Goal: Task Accomplishment & Management: Manage account settings

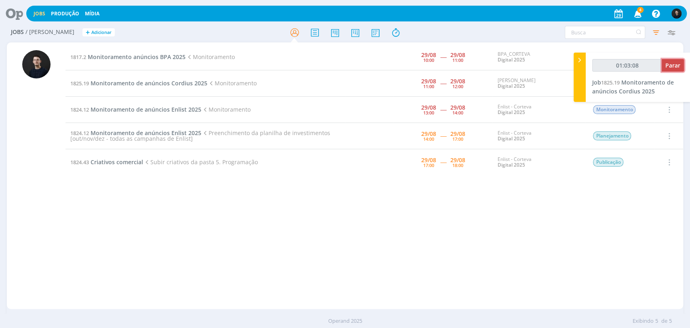
drag, startPoint x: 0, startPoint y: 0, endPoint x: 675, endPoint y: 68, distance: 678.4
click at [675, 68] on span "Parar" at bounding box center [672, 65] width 15 height 8
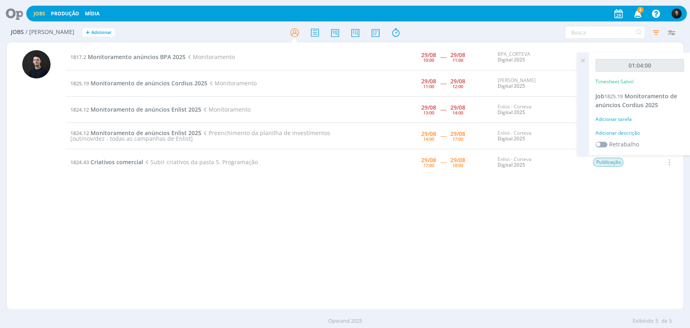
click at [630, 129] on div "Adicionar descrição" at bounding box center [639, 132] width 88 height 7
click at [634, 134] on textarea at bounding box center [639, 145] width 84 height 29
type textarea "monitoramento"
click at [655, 194] on button "Salvar" at bounding box center [669, 199] width 28 height 10
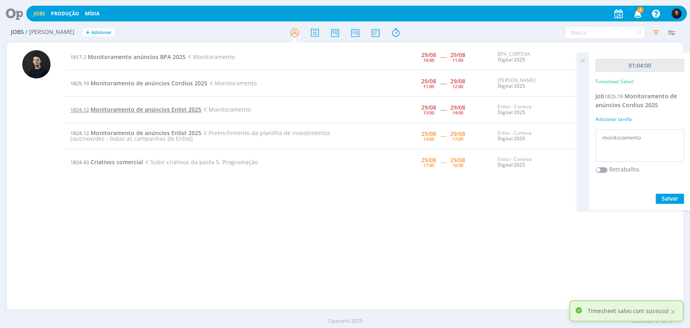
click at [149, 105] on span "Monitoramento de anúncios Enlist 2025" at bounding box center [145, 109] width 111 height 8
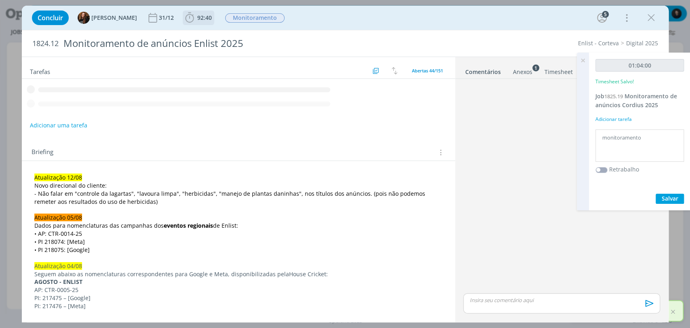
click at [197, 17] on span "92:40" at bounding box center [204, 18] width 15 height 8
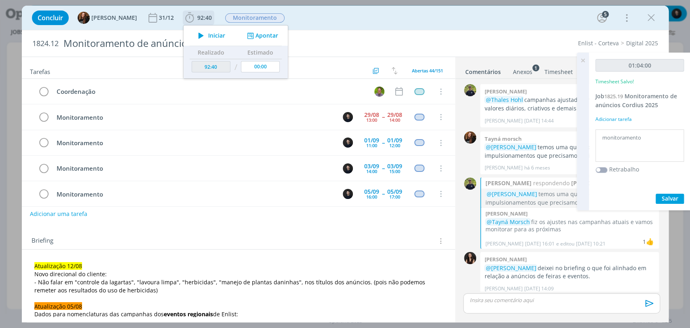
scroll to position [782, 0]
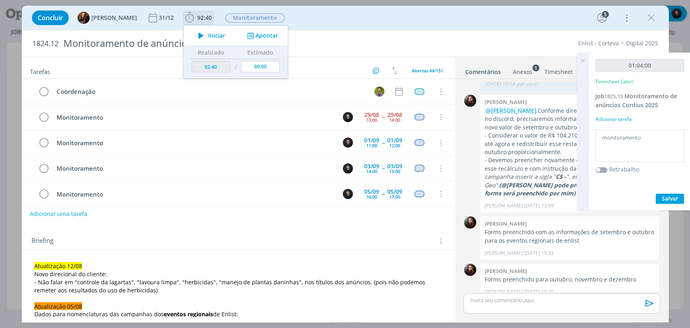
click at [255, 32] on button "Apontar" at bounding box center [261, 36] width 34 height 8
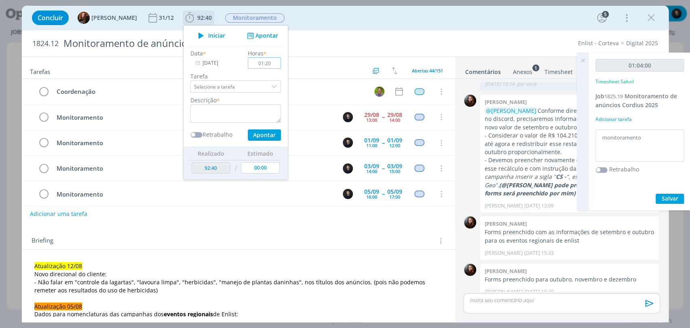
type input "01:20"
click at [243, 114] on textarea "dialog" at bounding box center [235, 113] width 90 height 19
type textarea "monitoramento"
click at [247, 129] on button "Apontar" at bounding box center [263, 134] width 33 height 11
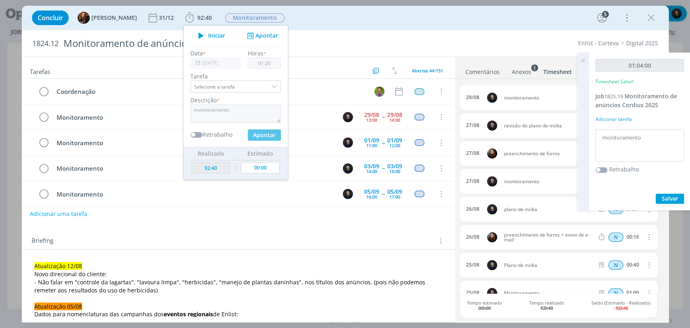
type input "94:00"
type input "00:00"
click at [645, 10] on div "Concluir Tayná Morsch 31/12 94:00 Iniciar Apontar Data * 29/08/2025 Horas * 00:…" at bounding box center [345, 17] width 634 height 19
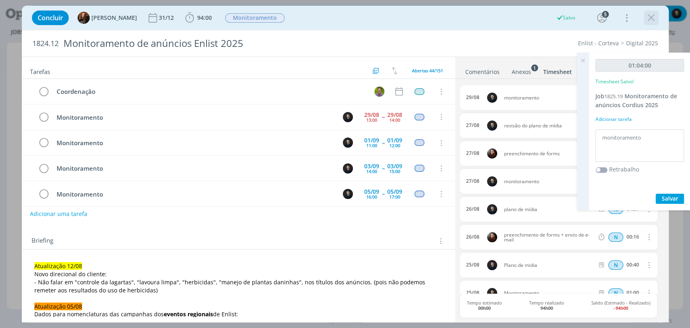
click at [650, 14] on icon "dialog" at bounding box center [651, 18] width 12 height 12
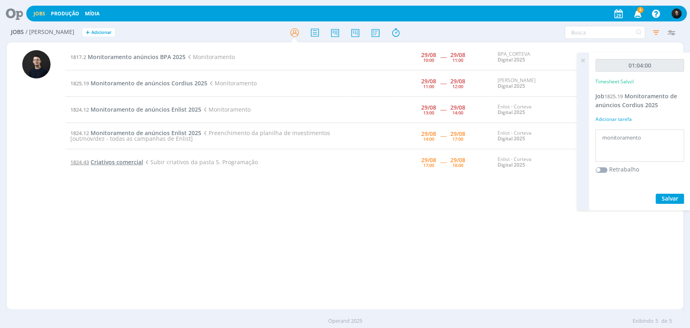
click at [119, 162] on span "Criativos comercial" at bounding box center [116, 162] width 53 height 8
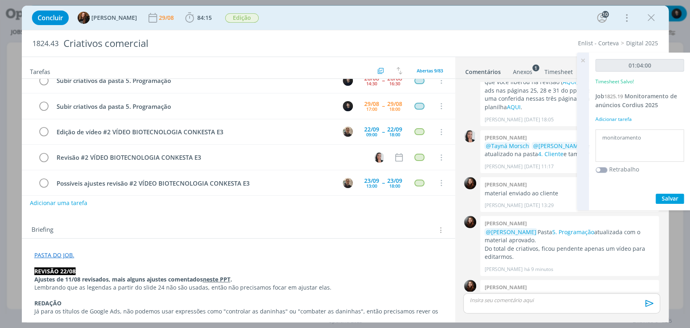
scroll to position [90, 0]
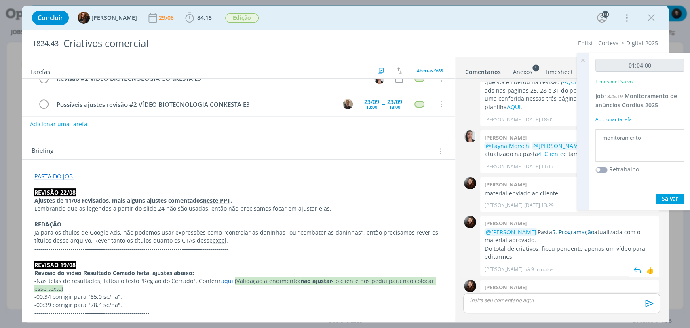
click at [562, 228] on link "5. Programação" at bounding box center [572, 232] width 42 height 8
click at [647, 17] on icon "dialog" at bounding box center [651, 18] width 12 height 12
click at [647, 17] on div at bounding box center [345, 164] width 690 height 328
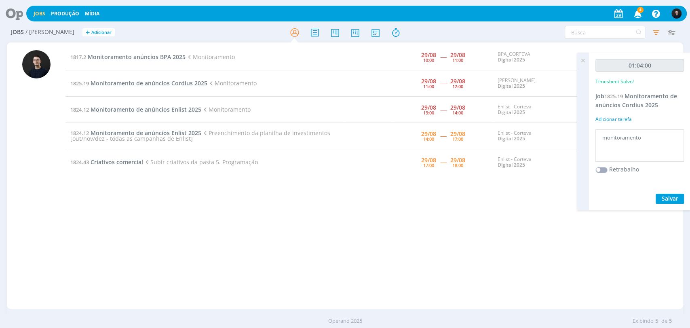
click at [20, 7] on icon at bounding box center [11, 14] width 17 height 16
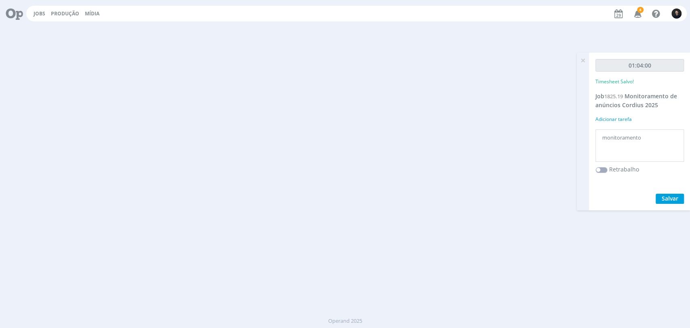
click at [20, 7] on icon at bounding box center [11, 14] width 17 height 16
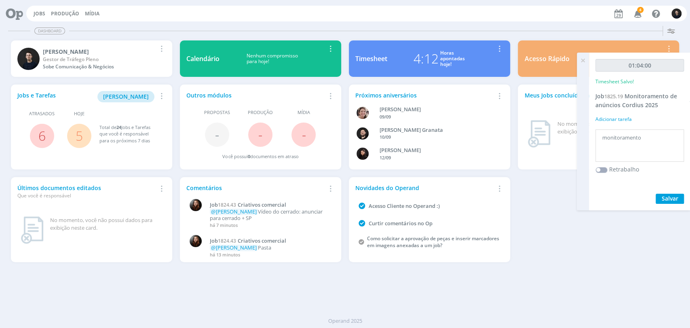
click at [414, 59] on div "4:12" at bounding box center [425, 58] width 25 height 19
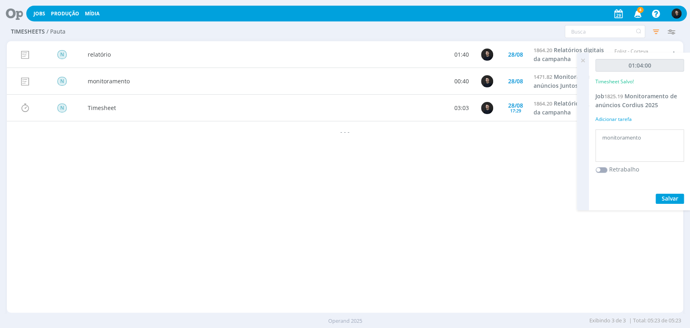
click at [488, 218] on div "N relatório 01:40 28/08 1864.20 Relatórios digitais da campanha Enlist - Cortev…" at bounding box center [345, 176] width 676 height 271
click at [653, 30] on icon "button" at bounding box center [655, 31] width 15 height 15
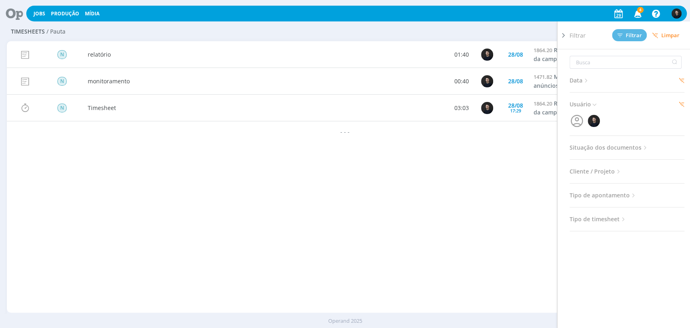
click at [174, 212] on div "N relatório 01:40 28/08 1864.20 Relatórios digitais da campanha Enlist - Cortev…" at bounding box center [345, 176] width 676 height 271
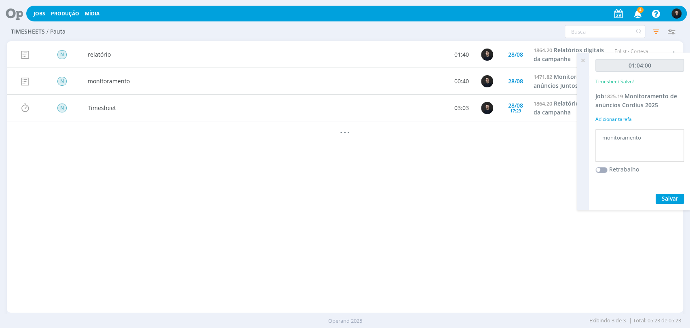
click at [583, 57] on icon at bounding box center [582, 61] width 15 height 16
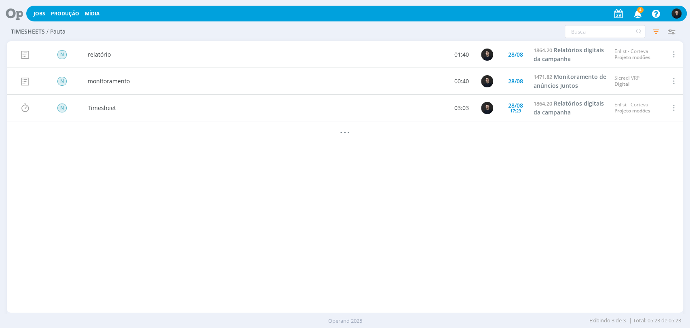
click at [670, 105] on span at bounding box center [672, 107] width 9 height 11
click at [631, 79] on div "Editar" at bounding box center [647, 80] width 80 height 12
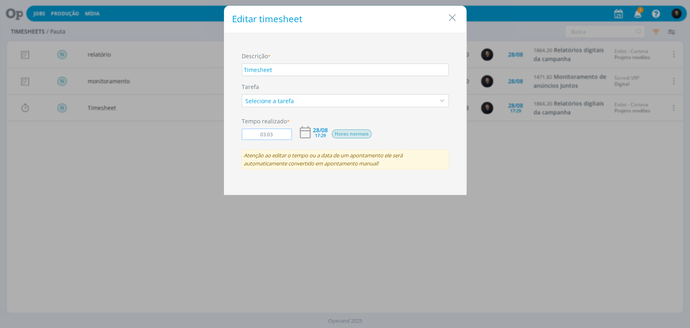
click at [262, 137] on input "03:03" at bounding box center [267, 133] width 50 height 11
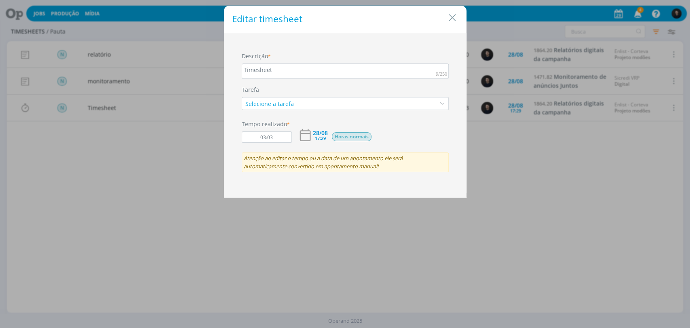
click at [277, 71] on div "Timesheet" at bounding box center [345, 70] width 207 height 15
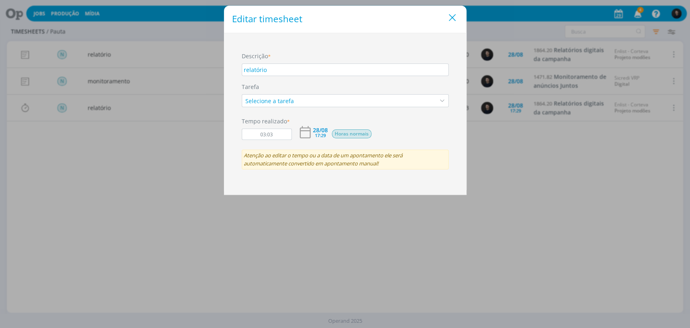
click at [452, 17] on icon "Close" at bounding box center [452, 18] width 12 height 12
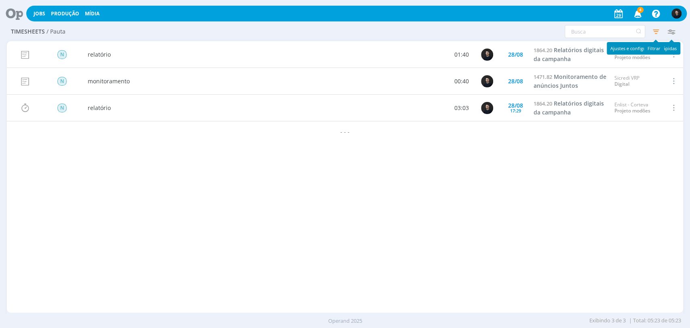
click at [658, 35] on icon "button" at bounding box center [655, 31] width 15 height 15
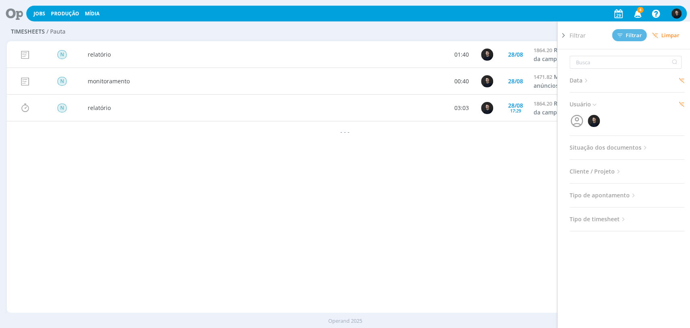
click at [576, 77] on span "Data" at bounding box center [579, 80] width 20 height 11
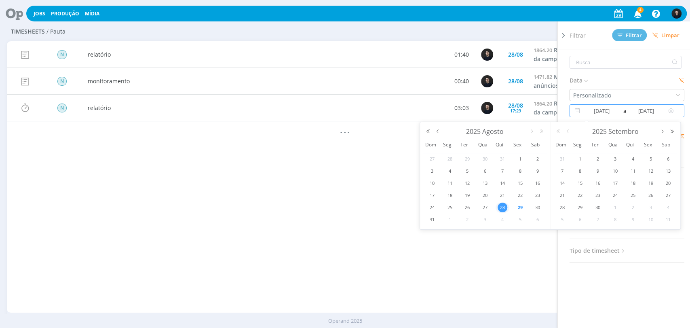
click at [600, 110] on input "28/08/2025" at bounding box center [601, 111] width 39 height 10
click at [520, 209] on span "29" at bounding box center [520, 207] width 10 height 10
type input "[DATE]"
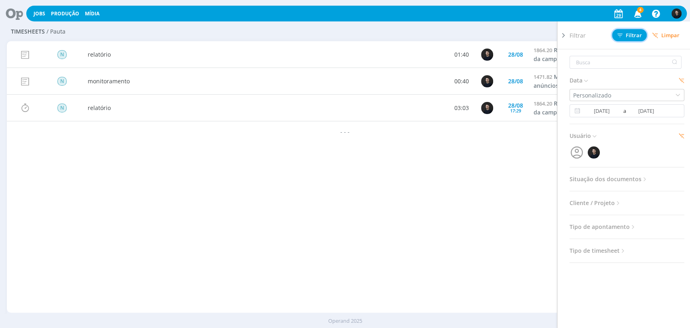
click at [632, 33] on span "Filtrar" at bounding box center [629, 35] width 25 height 5
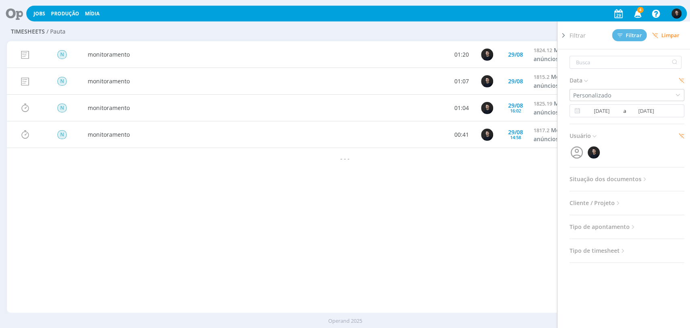
click at [337, 236] on div "N monitoramento 01:20 29/08 1824.12 Monitoramento de anúncios Enlist 2025 Enlis…" at bounding box center [345, 176] width 676 height 271
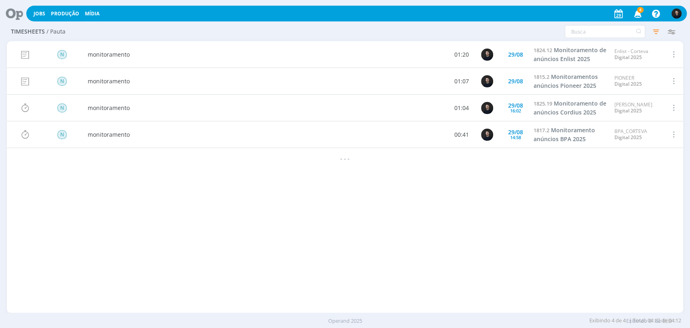
click at [13, 12] on icon at bounding box center [11, 14] width 17 height 16
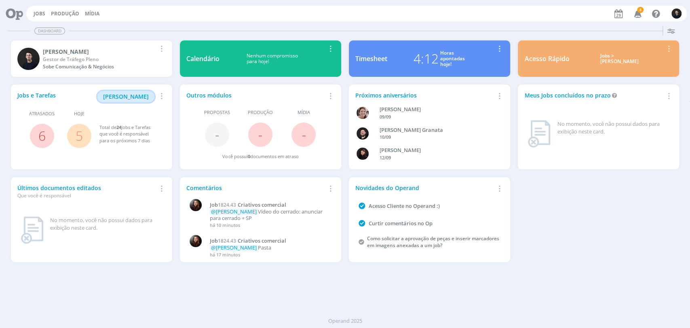
click at [129, 97] on span "[PERSON_NAME]" at bounding box center [126, 97] width 46 height 8
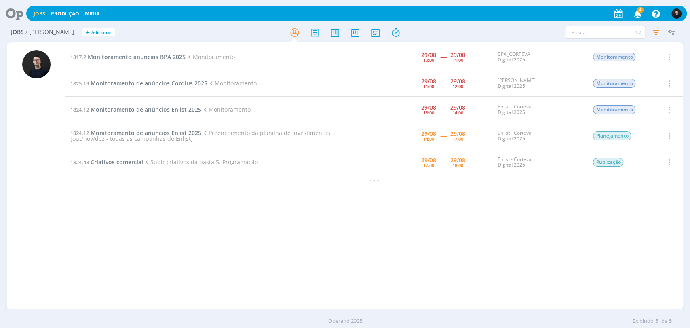
click at [123, 164] on span "Criativos comercial" at bounding box center [116, 162] width 53 height 8
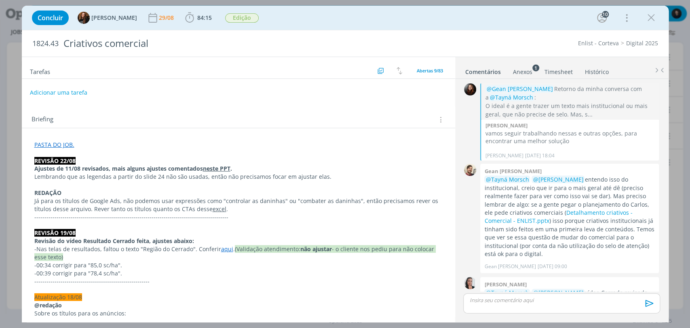
scroll to position [1021, 0]
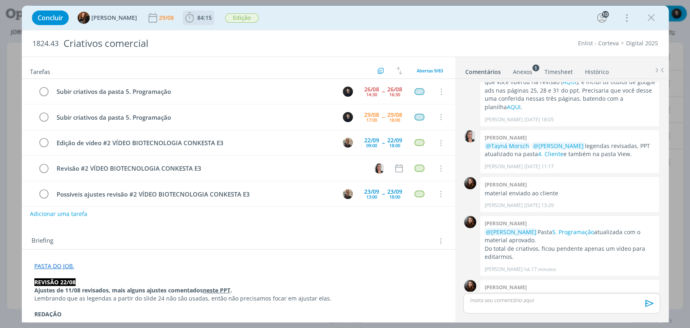
click at [197, 14] on span "84:15" at bounding box center [204, 18] width 15 height 8
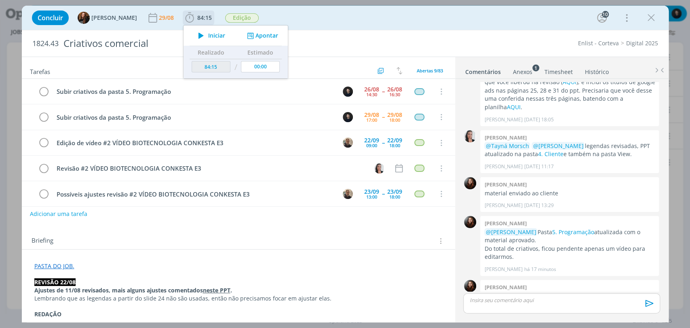
click at [208, 38] on span "Iniciar" at bounding box center [216, 36] width 17 height 6
click at [657, 23] on div "dialog" at bounding box center [651, 18] width 15 height 15
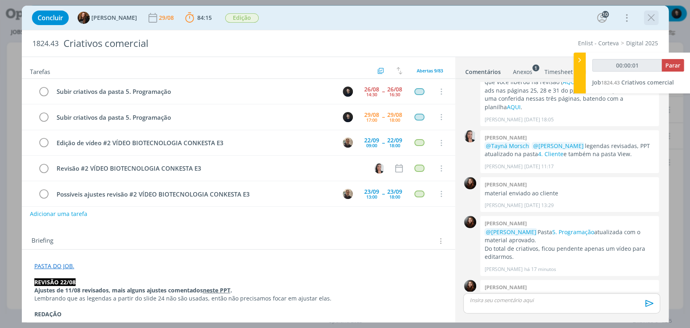
click at [649, 19] on icon "dialog" at bounding box center [651, 18] width 12 height 12
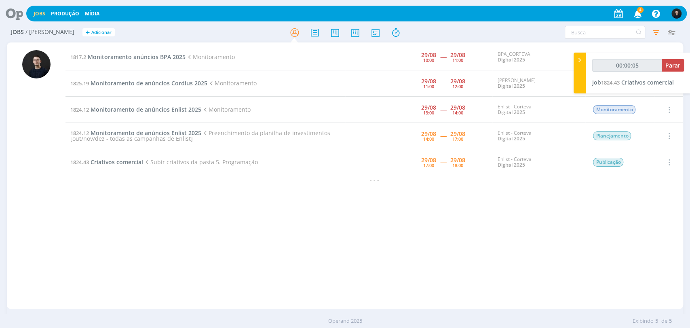
drag, startPoint x: 200, startPoint y: 142, endPoint x: 68, endPoint y: 135, distance: 132.7
click at [68, 135] on td "1824.12 Monitoramento de anúncios Enlist 2025 Preenchimento da planilha de inve…" at bounding box center [205, 136] width 280 height 26
click at [142, 175] on td "1824.43 Criativos comercial Subir criativos da pasta 5. Programação" at bounding box center [205, 162] width 280 height 26
type input "00:04:48"
click at [582, 62] on icon at bounding box center [579, 60] width 8 height 8
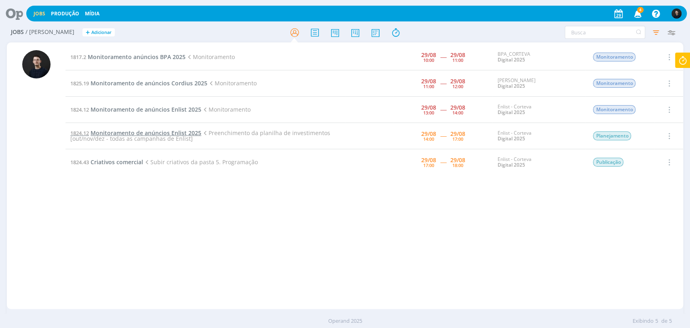
click at [185, 132] on span "Monitoramento de anúncios Enlist 2025" at bounding box center [145, 133] width 111 height 8
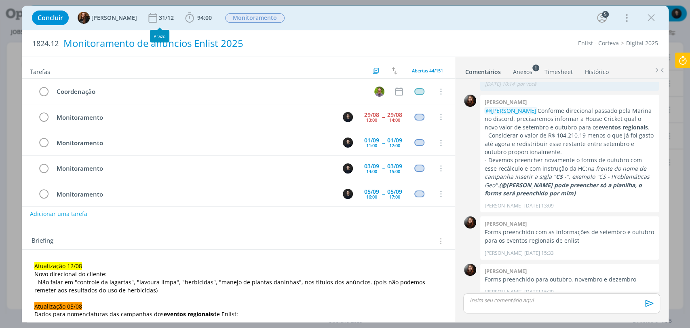
scroll to position [381, 0]
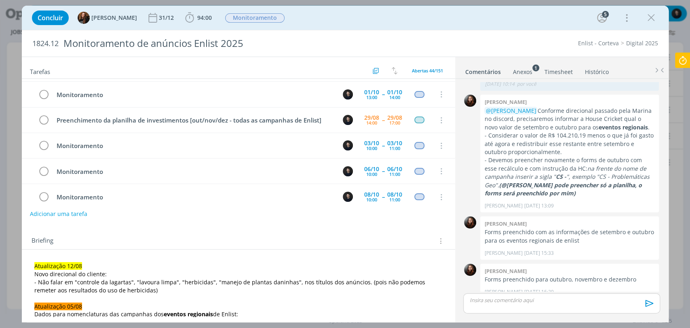
drag, startPoint x: 646, startPoint y: 19, endPoint x: 589, endPoint y: 30, distance: 58.0
click at [646, 19] on icon "dialog" at bounding box center [651, 18] width 12 height 12
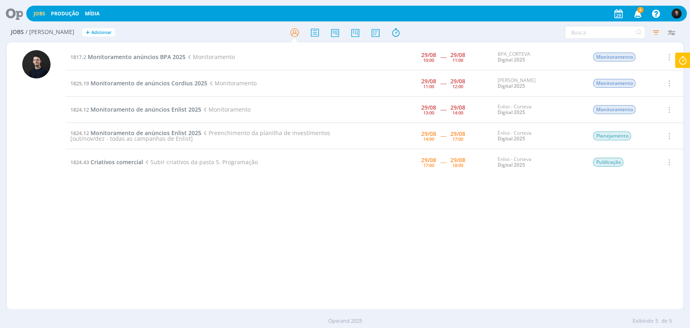
click at [472, 29] on div "Filtros Filtrar Limpar Tipo Jobs e Tarefas Data Personalizado 29/08/2025 a 29/0…" at bounding box center [569, 32] width 217 height 13
click at [243, 170] on td "1824.43 Criativos comercial Subir criativos da pasta 5. Programação" at bounding box center [205, 162] width 280 height 26
click at [682, 66] on icon at bounding box center [682, 61] width 15 height 16
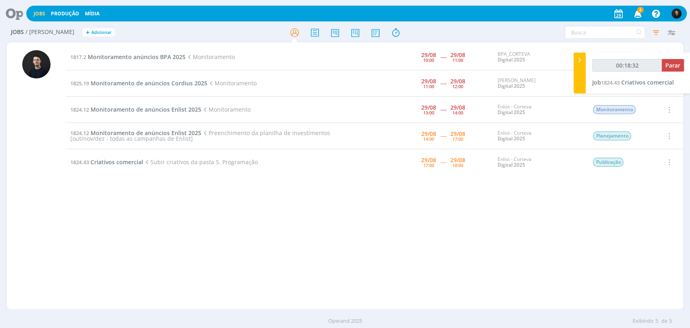
click at [463, 46] on td "29/08 10:00 ----- 29/08 11:00" at bounding box center [442, 57] width 99 height 26
click at [460, 36] on div "Filtros Filtrar Limpar Tipo Jobs e Tarefas Data Personalizado 29/08/2025 a 29/0…" at bounding box center [569, 32] width 225 height 13
click at [665, 71] on button "Parar" at bounding box center [672, 65] width 22 height 13
click at [641, 82] on span "Criativos comercial" at bounding box center [647, 82] width 53 height 8
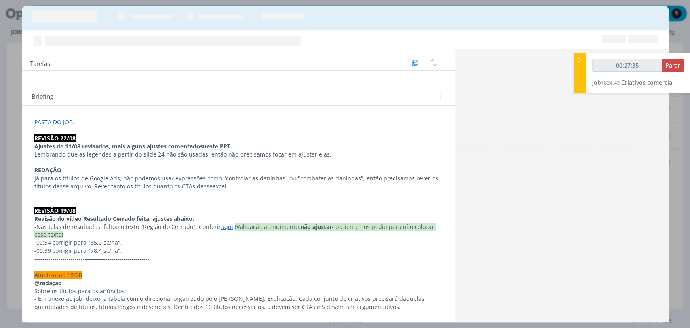
scroll to position [1021, 0]
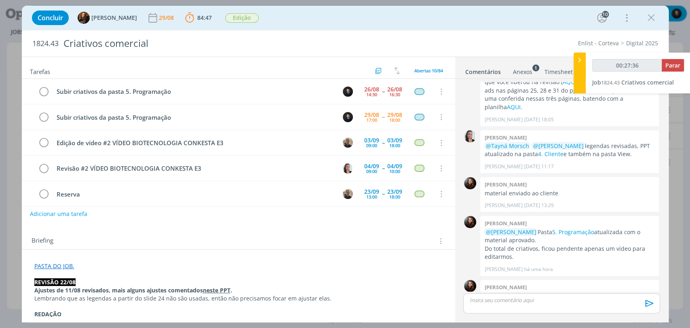
click at [558, 305] on div "dialog" at bounding box center [561, 303] width 196 height 20
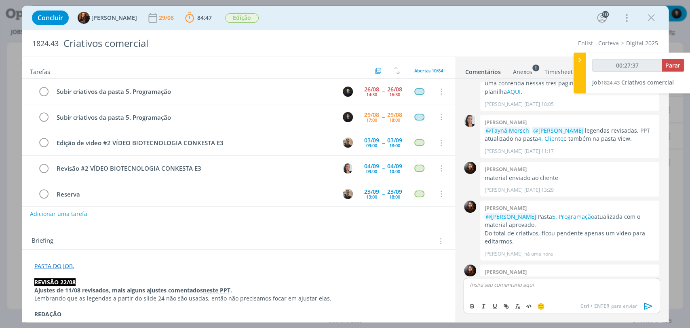
type input "00:28:00"
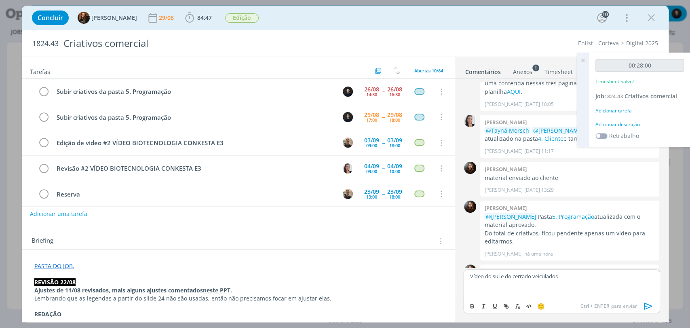
click at [646, 304] on icon "dialog" at bounding box center [648, 306] width 12 height 12
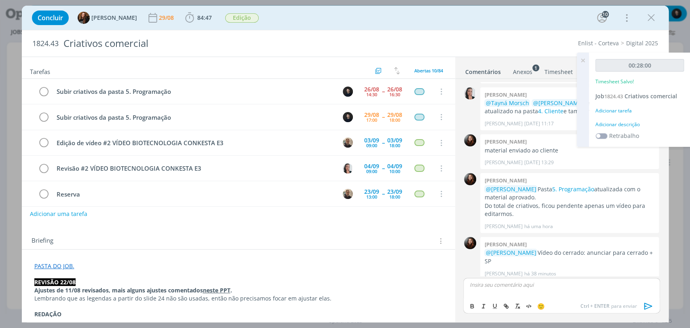
scroll to position [1083, 0]
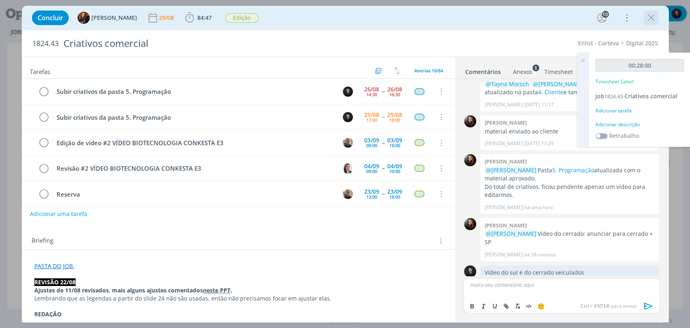
click at [648, 16] on icon "dialog" at bounding box center [651, 18] width 12 height 12
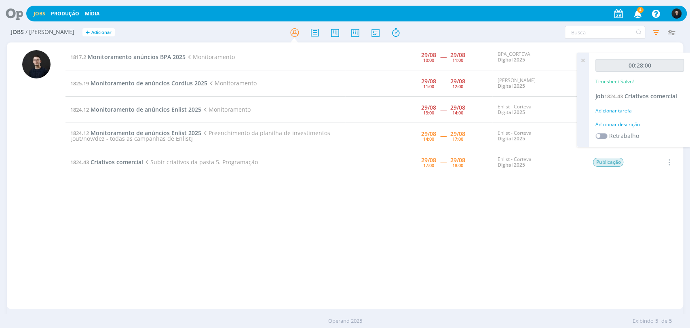
click at [7, 13] on icon at bounding box center [11, 14] width 17 height 16
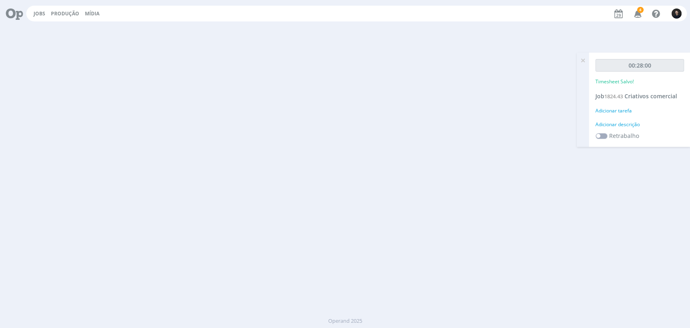
click at [7, 13] on icon at bounding box center [11, 14] width 17 height 16
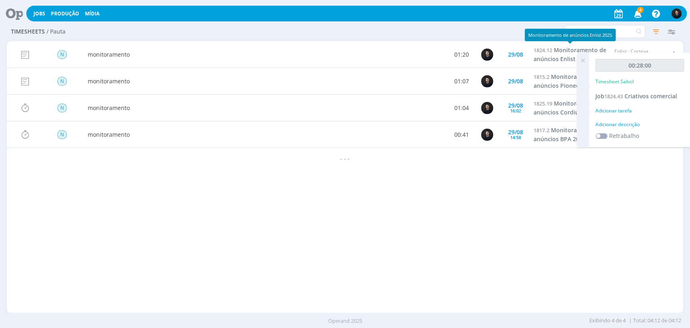
click at [494, 33] on div "Configurar exibição Ordenação Ordenação padrão Tipo de timesheet Tipo de aponta…" at bounding box center [569, 31] width 217 height 13
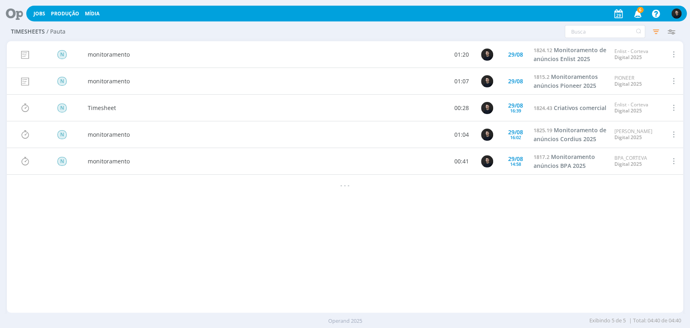
click at [670, 107] on span at bounding box center [672, 107] width 9 height 11
click at [634, 80] on div "Editar" at bounding box center [647, 80] width 80 height 12
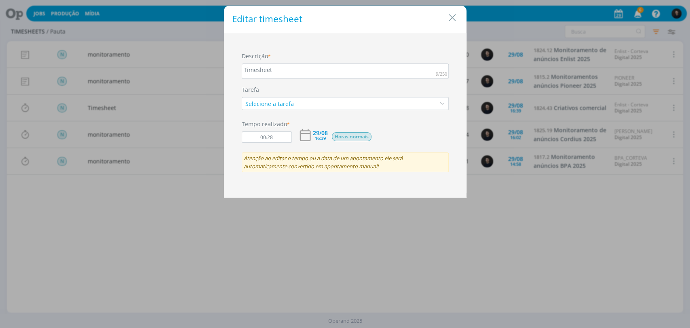
click at [318, 69] on div "Timesheet" at bounding box center [345, 70] width 207 height 15
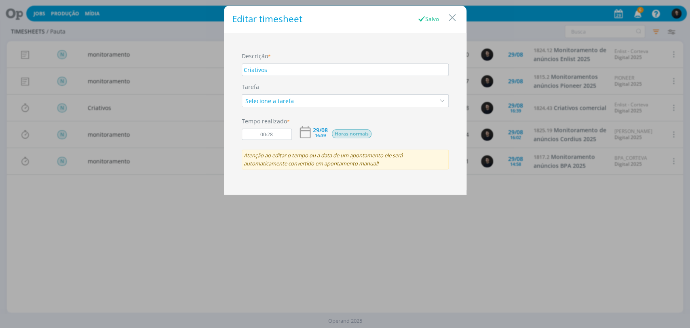
click at [491, 37] on div "Editar timesheet Salvo Descrição * Criativos Tarefa Selecione a tarefa Tempo re…" at bounding box center [345, 164] width 690 height 328
click at [456, 19] on icon "Close" at bounding box center [452, 18] width 12 height 12
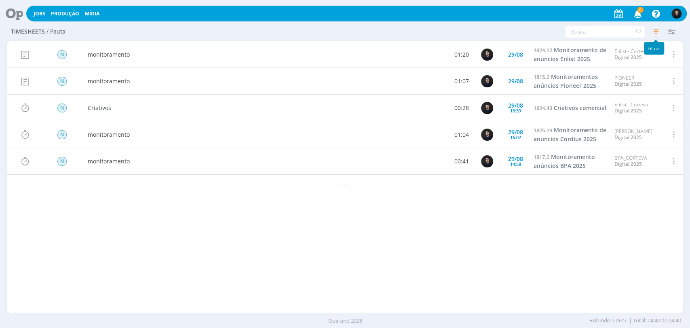
click at [649, 30] on icon "button" at bounding box center [655, 31] width 15 height 15
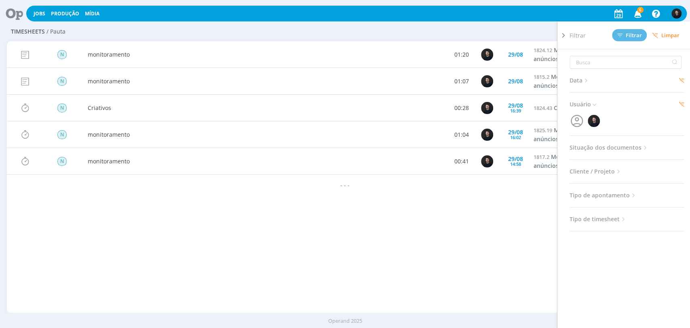
click at [583, 81] on icon at bounding box center [585, 80] width 7 height 7
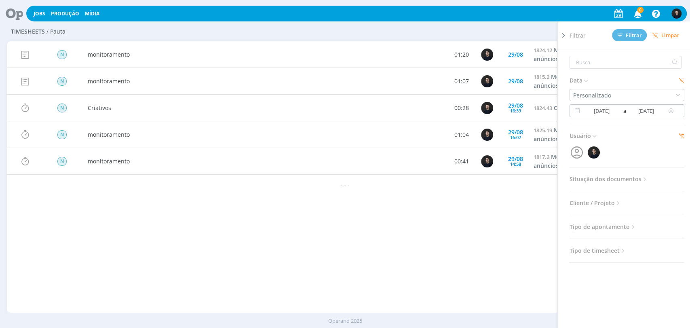
click at [597, 111] on input "[DATE]" at bounding box center [601, 111] width 39 height 10
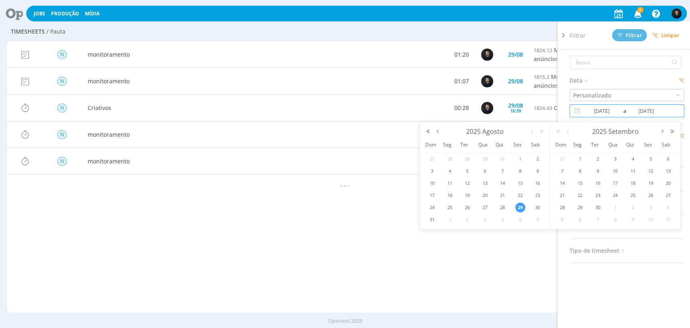
click at [518, 157] on span "1" at bounding box center [520, 159] width 10 height 10
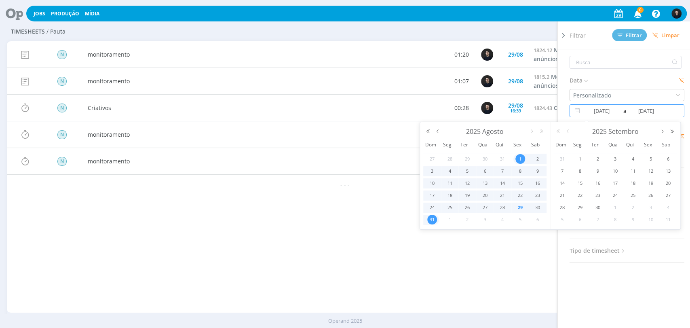
click at [431, 220] on span "31" at bounding box center [432, 220] width 10 height 10
type input "[DATE]"
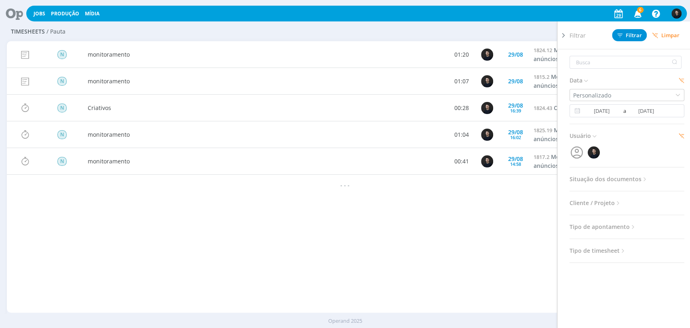
click at [431, 220] on div "N monitoramento 01:20 [DATE] 1824.12 Monitoramento de anúncios Enlist 2025 Enli…" at bounding box center [345, 176] width 676 height 271
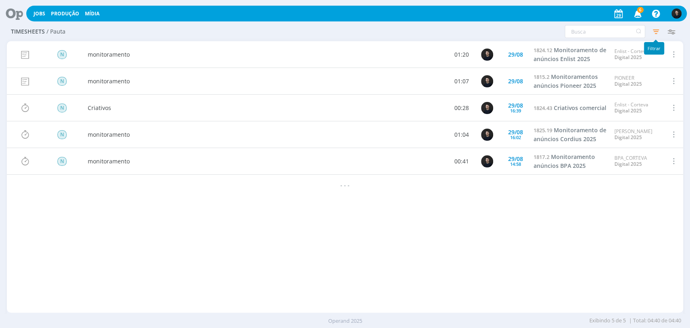
click at [652, 29] on icon "button" at bounding box center [655, 31] width 15 height 15
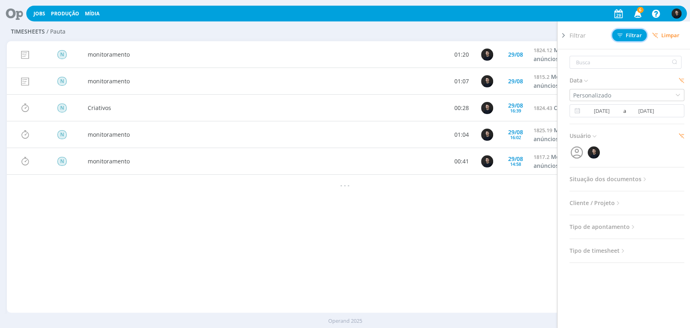
click at [634, 33] on span "Filtrar" at bounding box center [629, 35] width 25 height 5
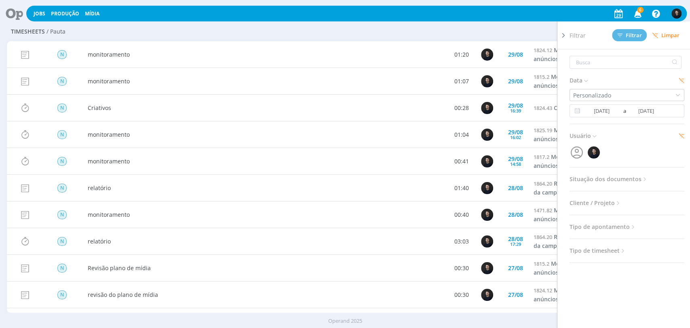
click at [457, 33] on div "Configurar exibição Ordenação Ordenação padrão Tipo de timesheet Tipo de aponta…" at bounding box center [569, 31] width 225 height 13
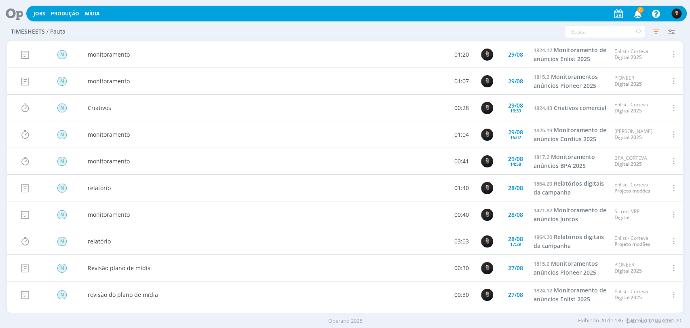
click at [20, 12] on icon at bounding box center [11, 14] width 17 height 16
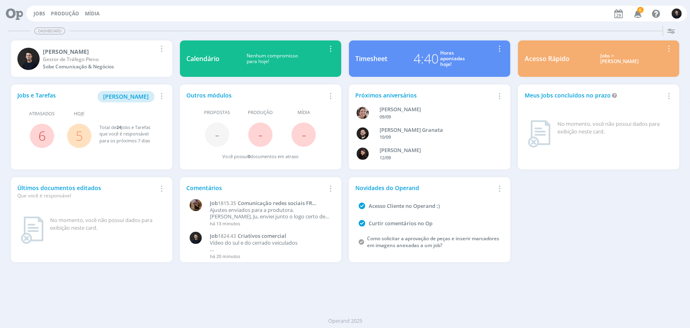
click at [443, 55] on div "Horas apontadas hoje!" at bounding box center [452, 58] width 25 height 17
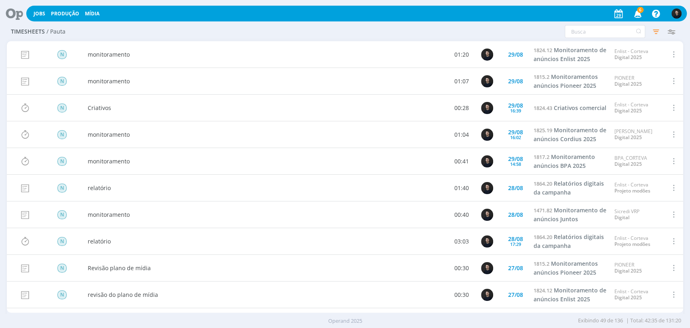
click at [15, 9] on icon at bounding box center [11, 14] width 17 height 16
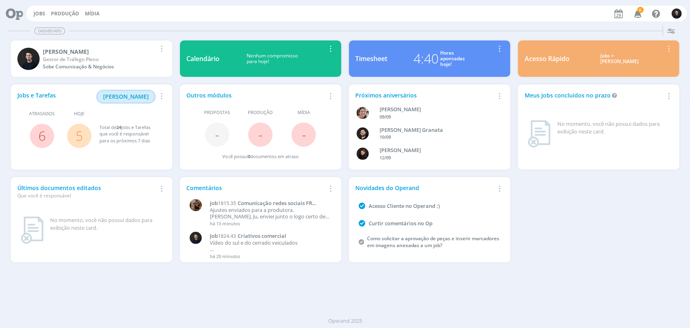
click at [119, 93] on span "[PERSON_NAME]" at bounding box center [126, 97] width 46 height 8
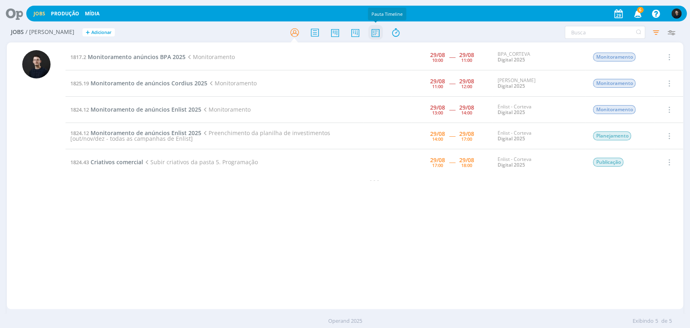
click at [375, 32] on icon at bounding box center [375, 33] width 15 height 16
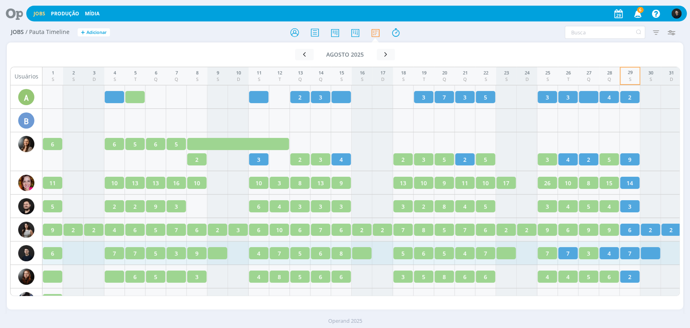
click at [653, 252] on div at bounding box center [649, 253] width 19 height 12
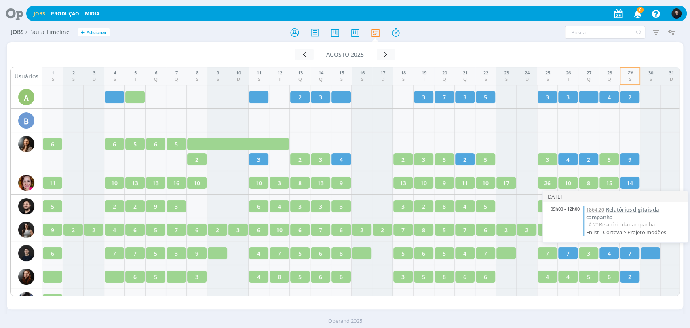
click at [638, 207] on span "Relatórios digitais da campanha" at bounding box center [622, 213] width 73 height 15
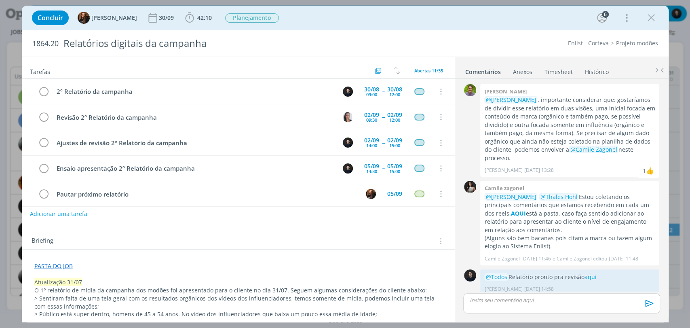
scroll to position [162, 0]
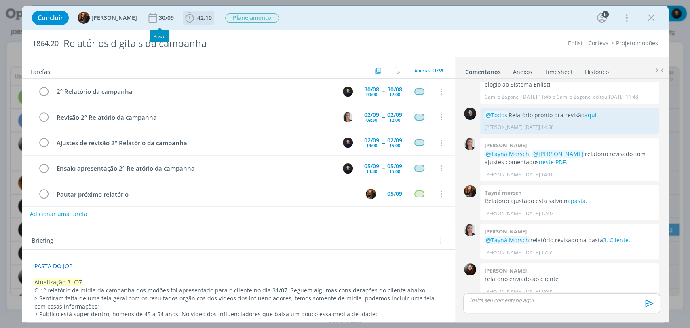
click at [194, 13] on span "42:10" at bounding box center [198, 18] width 30 height 12
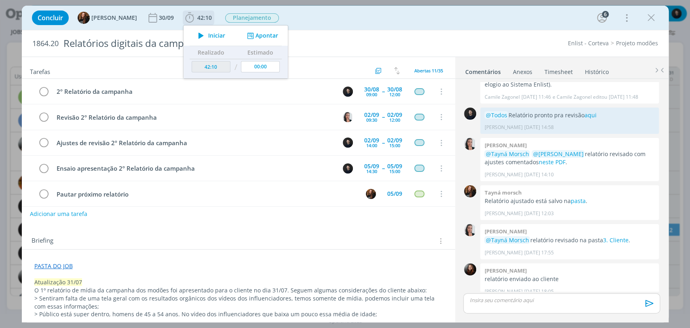
click at [212, 34] on span "Iniciar" at bounding box center [216, 36] width 17 height 6
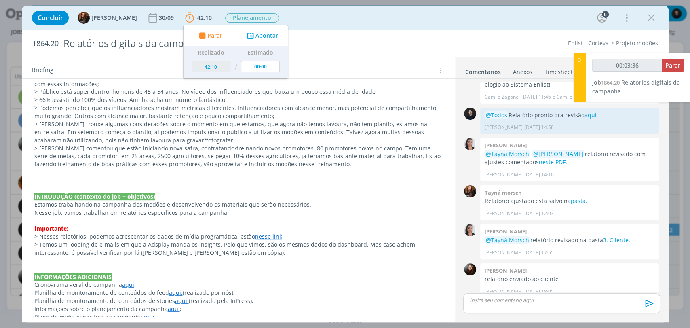
scroll to position [232, 0]
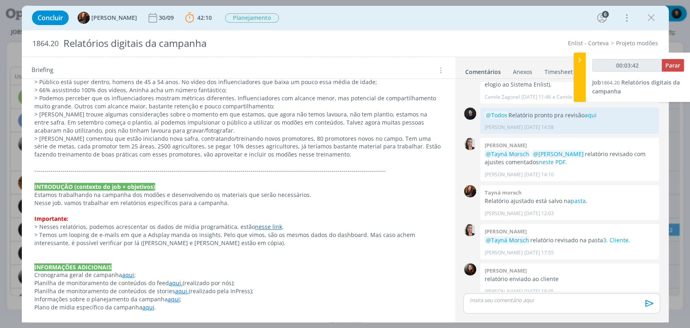
click at [262, 223] on link "nesse link" at bounding box center [268, 227] width 27 height 8
click at [269, 242] on link "[URL][DOMAIN_NAME]" at bounding box center [238, 242] width 61 height 11
click at [666, 63] on span "Parar" at bounding box center [672, 65] width 15 height 8
type input "00:29:00"
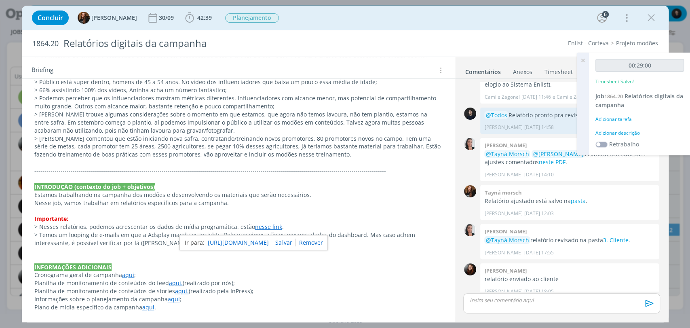
click at [642, 126] on div "00:29:00 Timesheet Salvo! Job 1864.20 Relatórios digitais da campanha Adicionar…" at bounding box center [639, 104] width 101 height 103
click at [642, 131] on div "Adicionar descrição" at bounding box center [639, 132] width 88 height 7
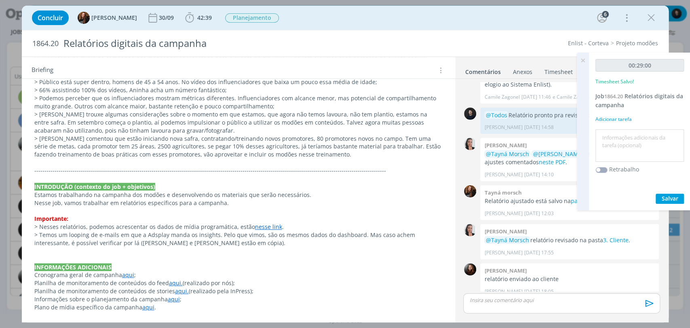
click at [643, 130] on div at bounding box center [639, 145] width 88 height 33
click at [643, 137] on textarea at bounding box center [639, 145] width 84 height 29
type textarea "[MEDICAL_DATA]´torio"
click at [655, 194] on button "Salvar" at bounding box center [669, 199] width 28 height 10
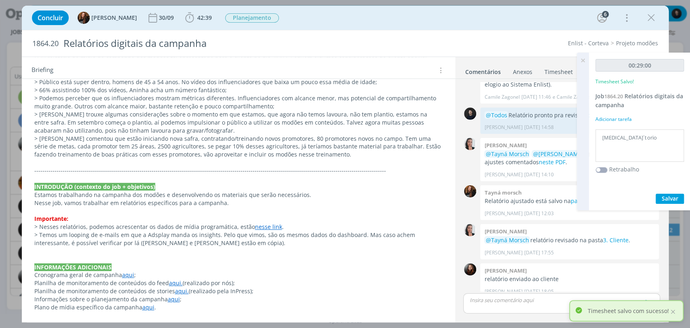
click at [581, 58] on icon at bounding box center [582, 61] width 15 height 16
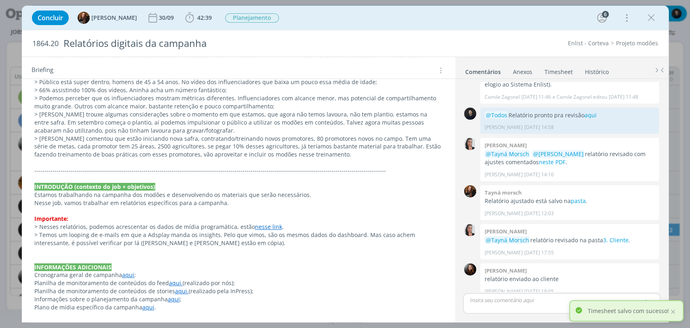
click at [489, 33] on div "1864.20 Relatórios digitais da campanha Enlist - Corteva Projeto modões" at bounding box center [345, 43] width 646 height 26
drag, startPoint x: 654, startPoint y: 18, endPoint x: 402, endPoint y: 49, distance: 254.0
click at [654, 18] on icon "dialog" at bounding box center [651, 18] width 12 height 12
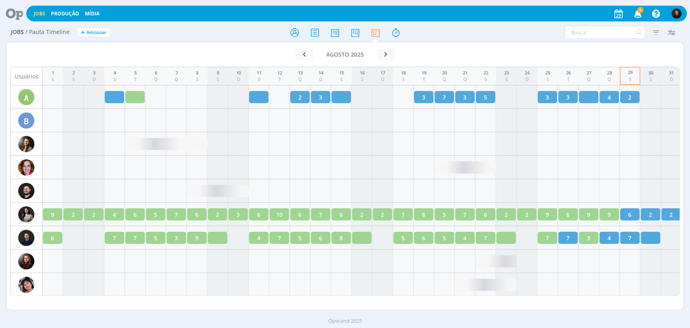
click at [20, 17] on icon at bounding box center [11, 14] width 17 height 16
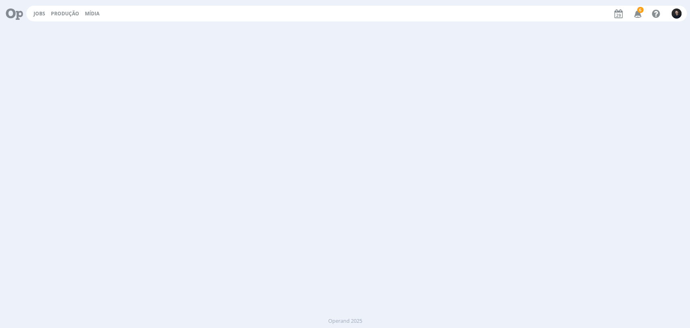
click at [20, 17] on icon at bounding box center [11, 14] width 17 height 16
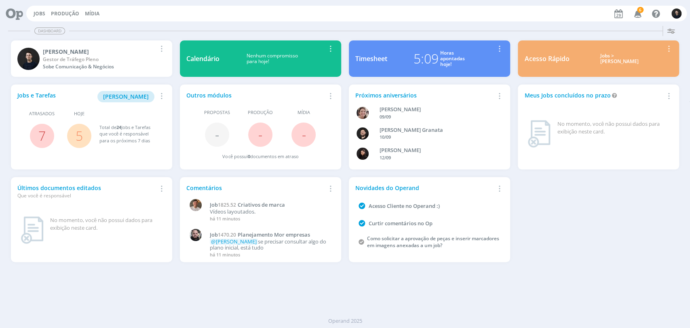
click at [429, 62] on div "5:09" at bounding box center [425, 58] width 25 height 19
